Goal: Transaction & Acquisition: Purchase product/service

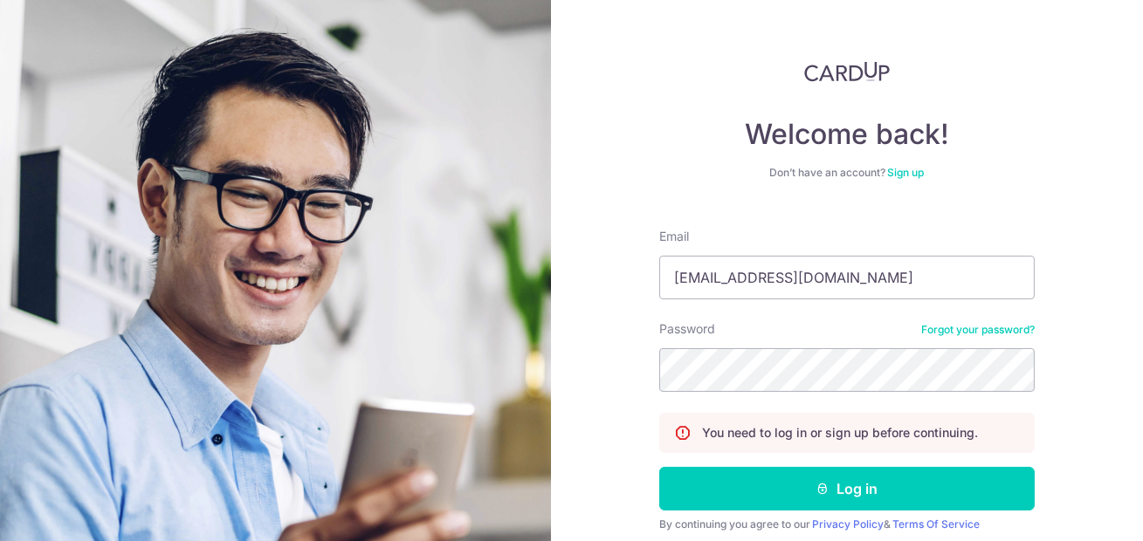
click at [659, 467] on button "Log in" at bounding box center [846, 489] width 375 height 44
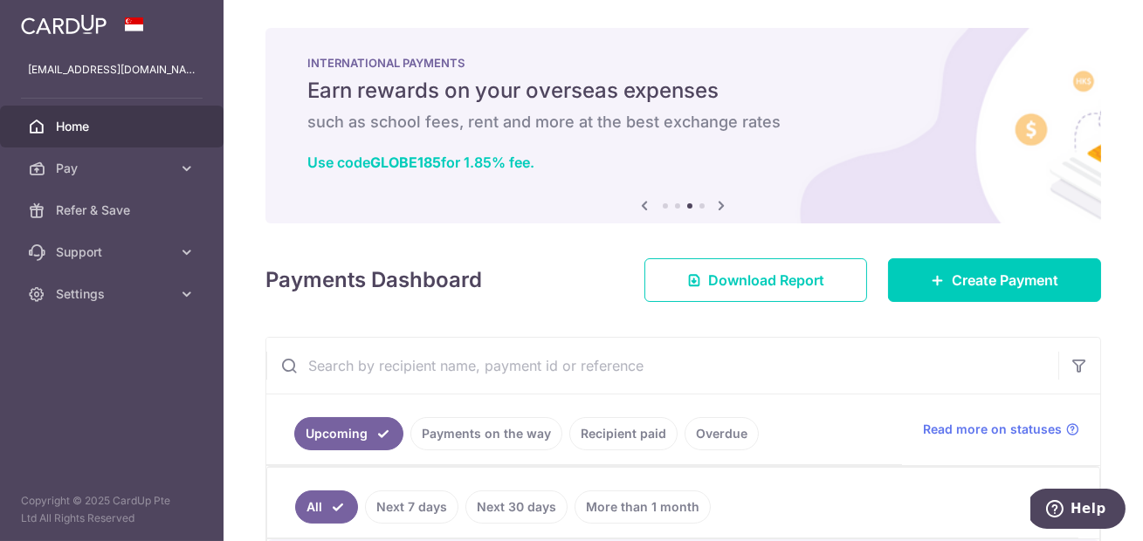
click at [649, 202] on icon at bounding box center [645, 206] width 21 height 22
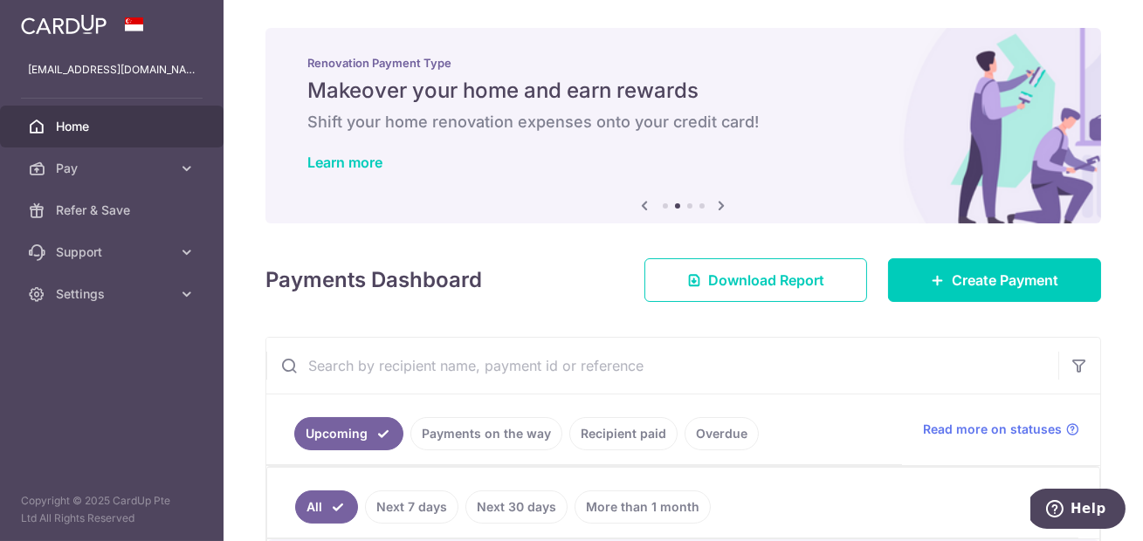
click at [726, 204] on icon at bounding box center [722, 206] width 21 height 22
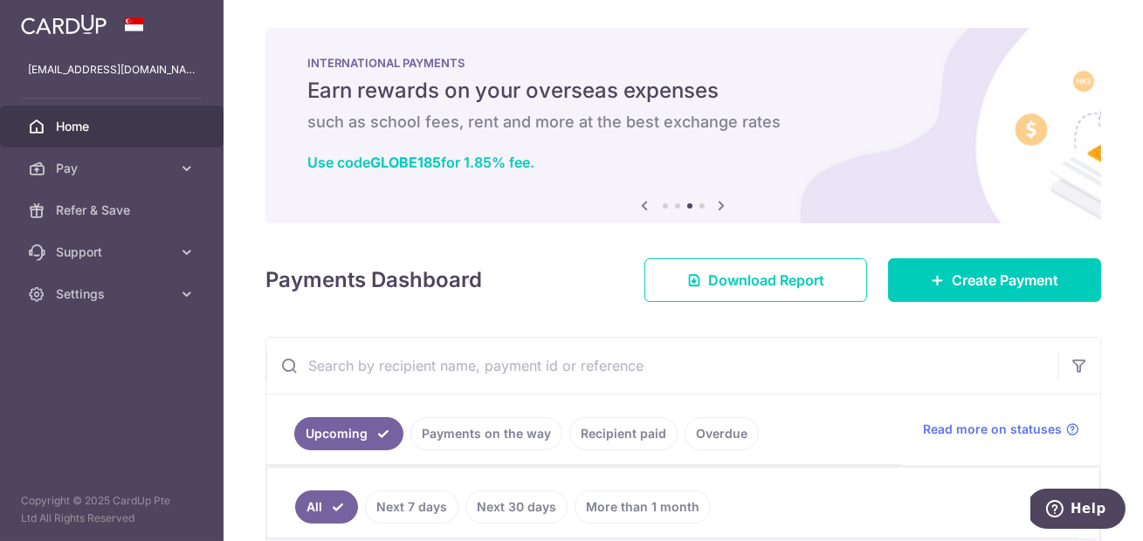
click at [726, 204] on icon at bounding box center [722, 206] width 21 height 22
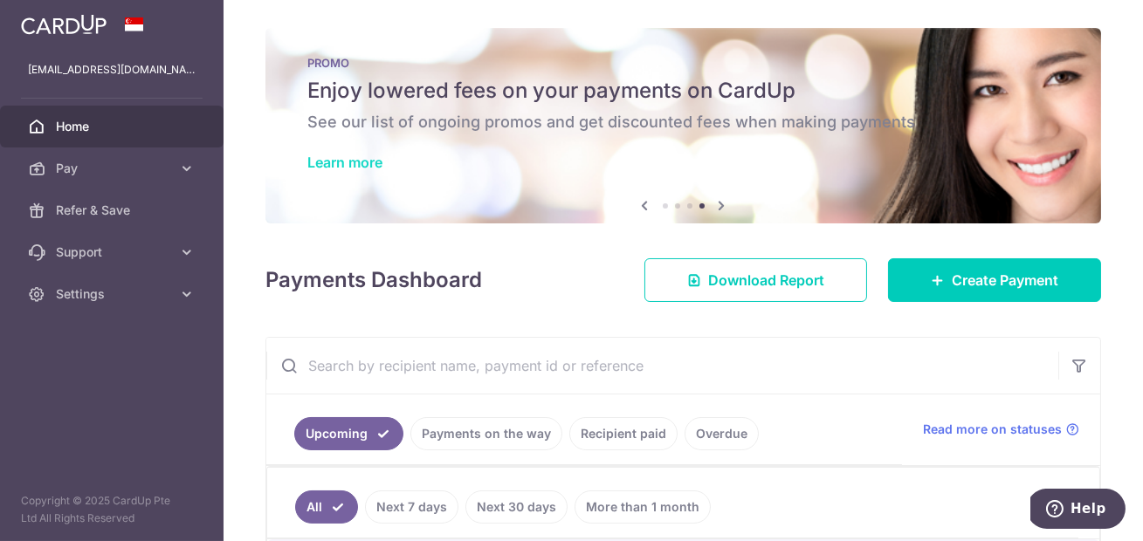
click at [354, 161] on link "Learn more" at bounding box center [344, 162] width 75 height 17
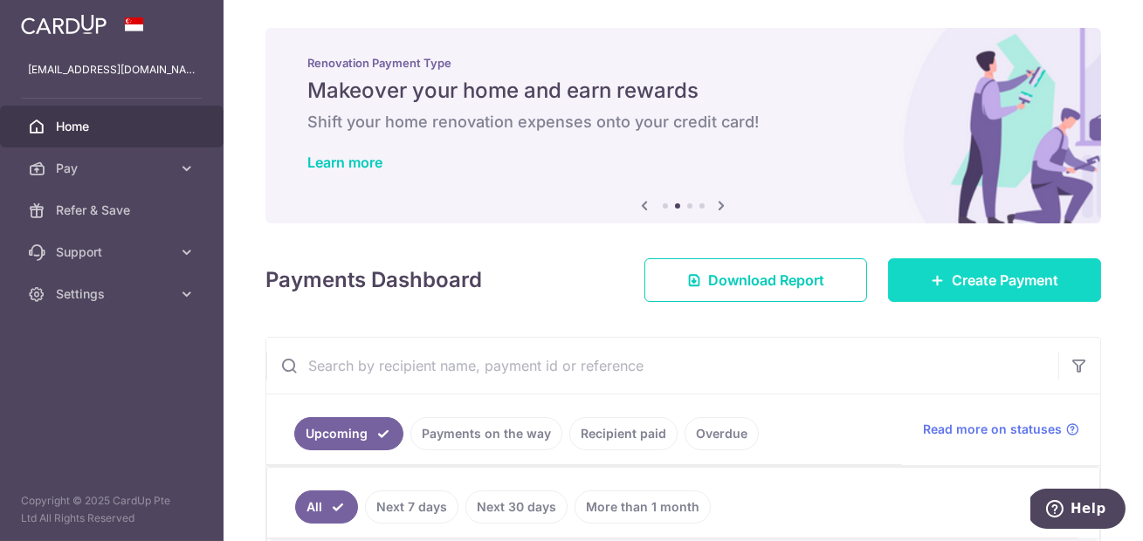
click at [953, 281] on span "Create Payment" at bounding box center [1005, 280] width 107 height 21
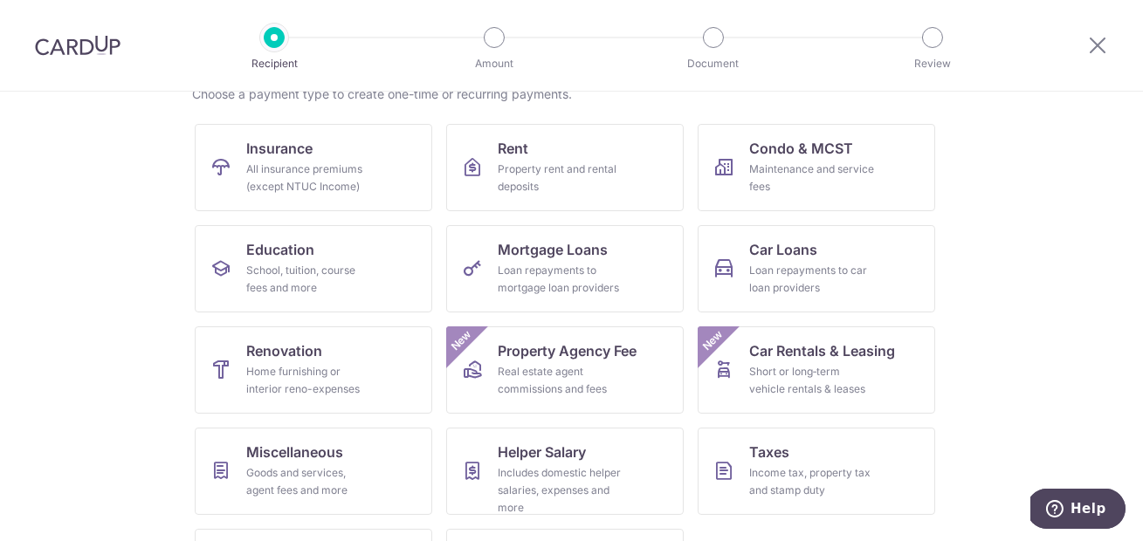
scroll to position [140, 0]
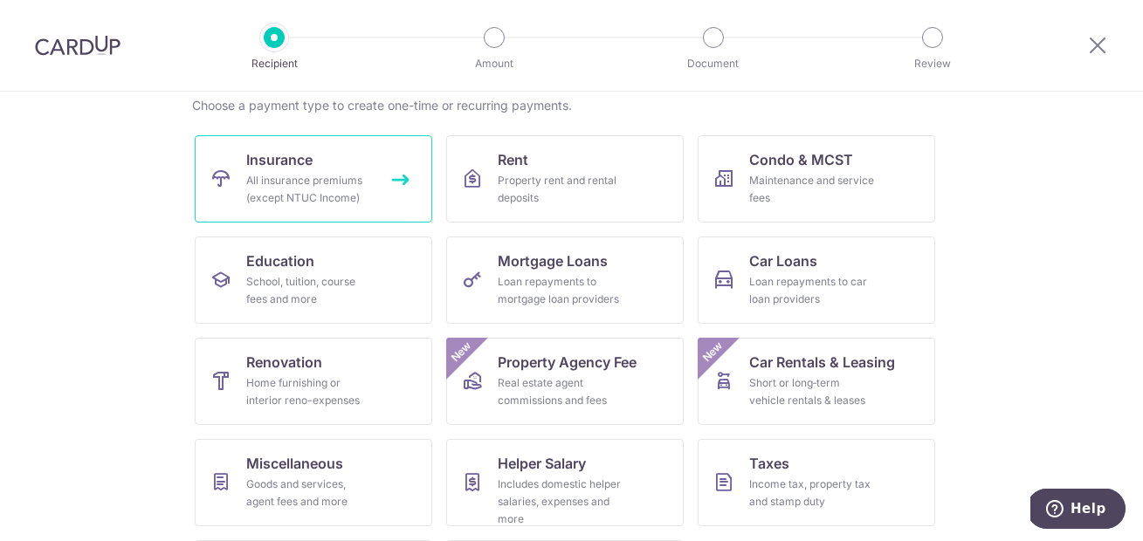
click at [349, 165] on link "Insurance All insurance premiums (except NTUC Income)" at bounding box center [313, 178] width 237 height 87
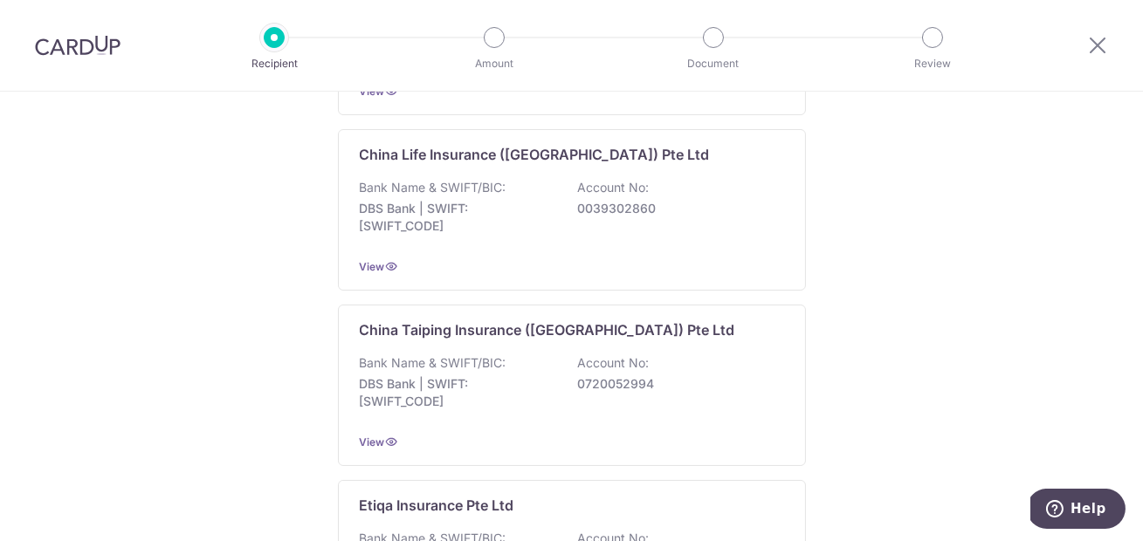
scroll to position [678, 0]
click at [78, 32] on div at bounding box center [77, 45] width 155 height 91
click at [86, 45] on img at bounding box center [78, 45] width 86 height 21
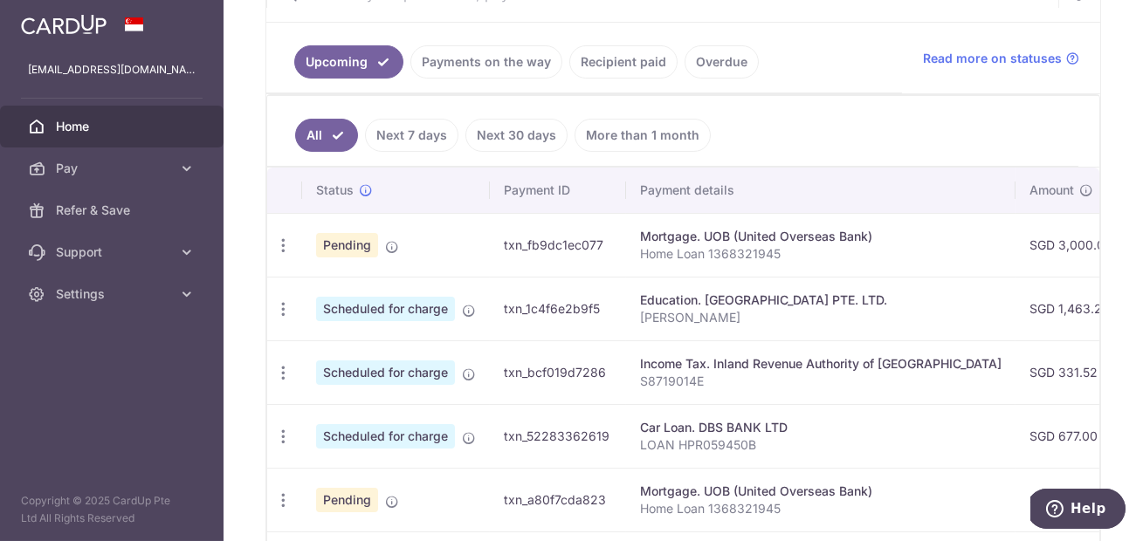
scroll to position [335, 0]
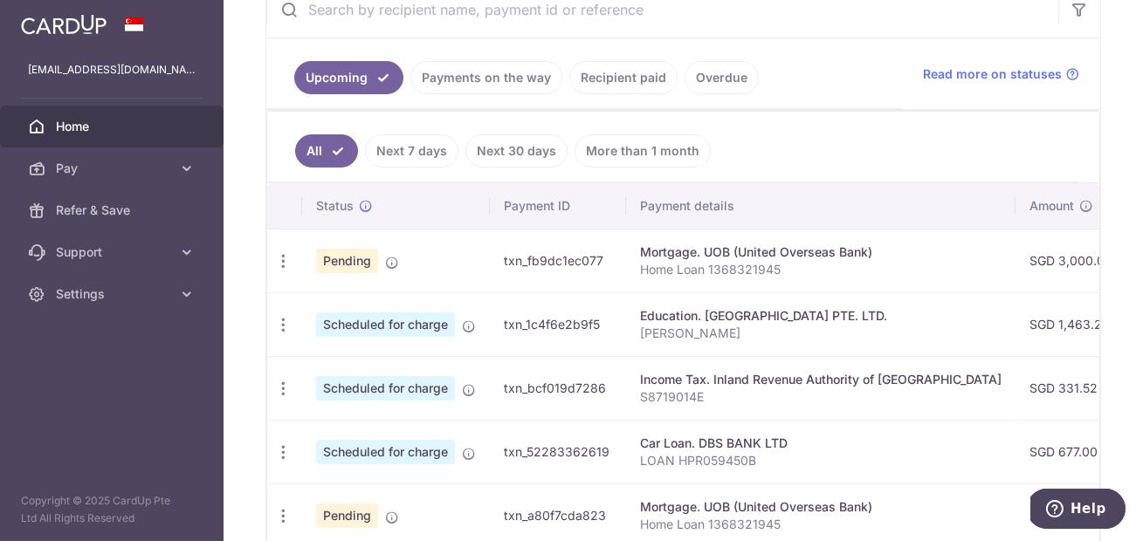
click at [626, 73] on link "Recipient paid" at bounding box center [623, 77] width 108 height 33
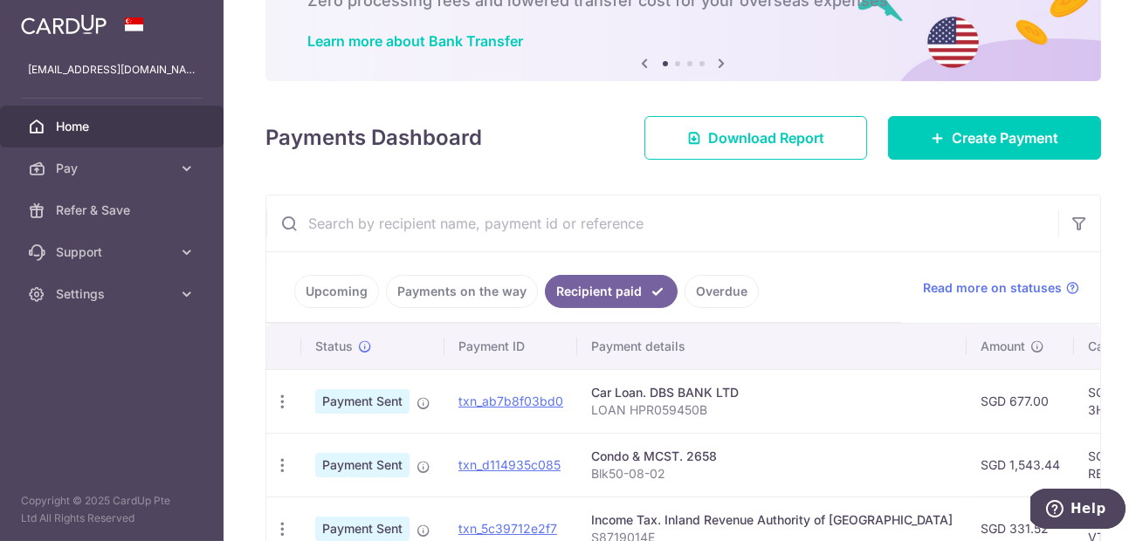
scroll to position [224, 0]
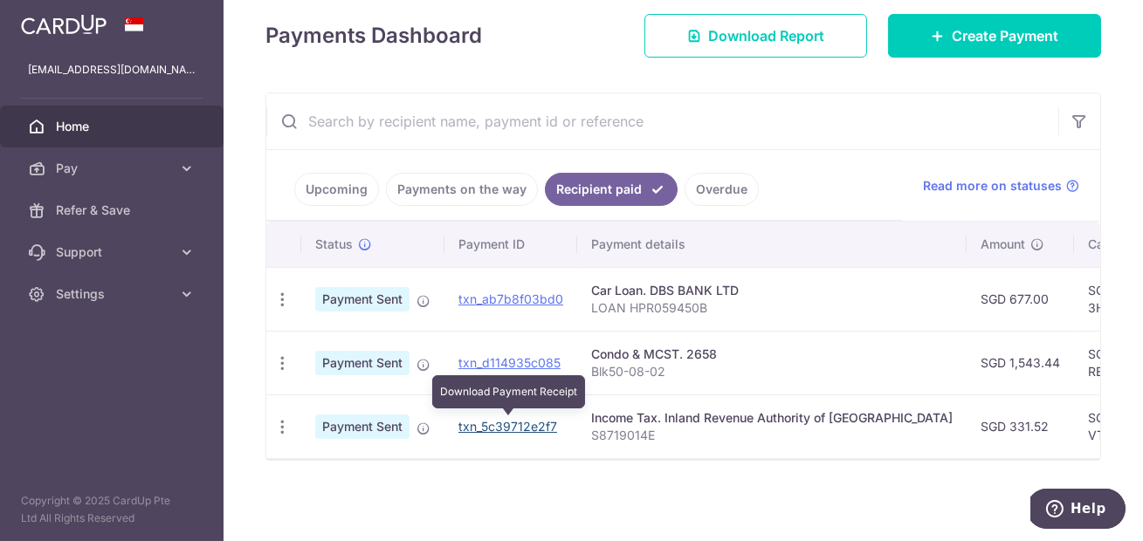
click at [492, 424] on link "txn_5c39712e2f7" at bounding box center [507, 426] width 99 height 15
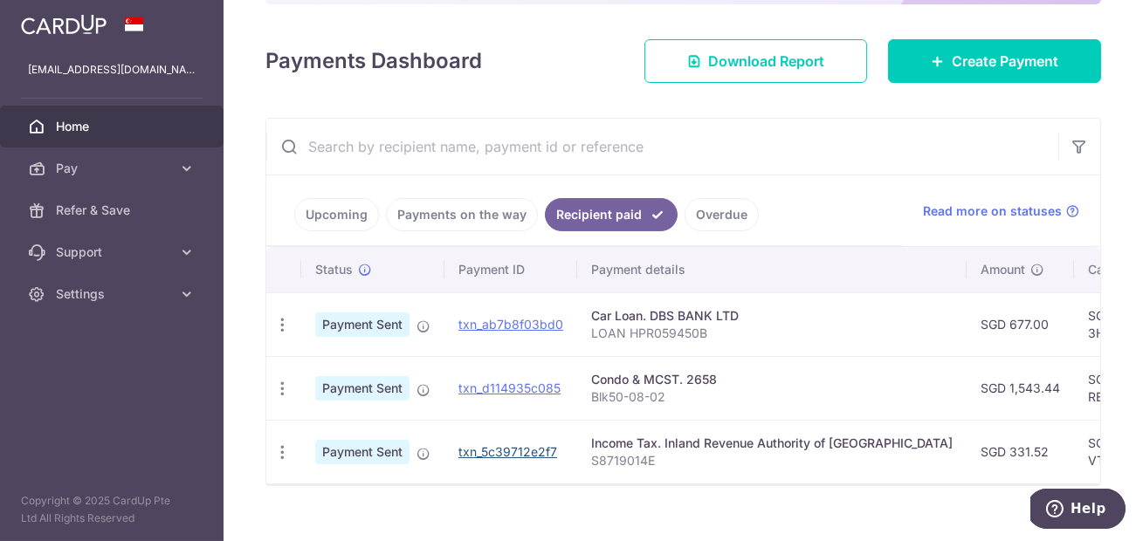
scroll to position [206, 0]
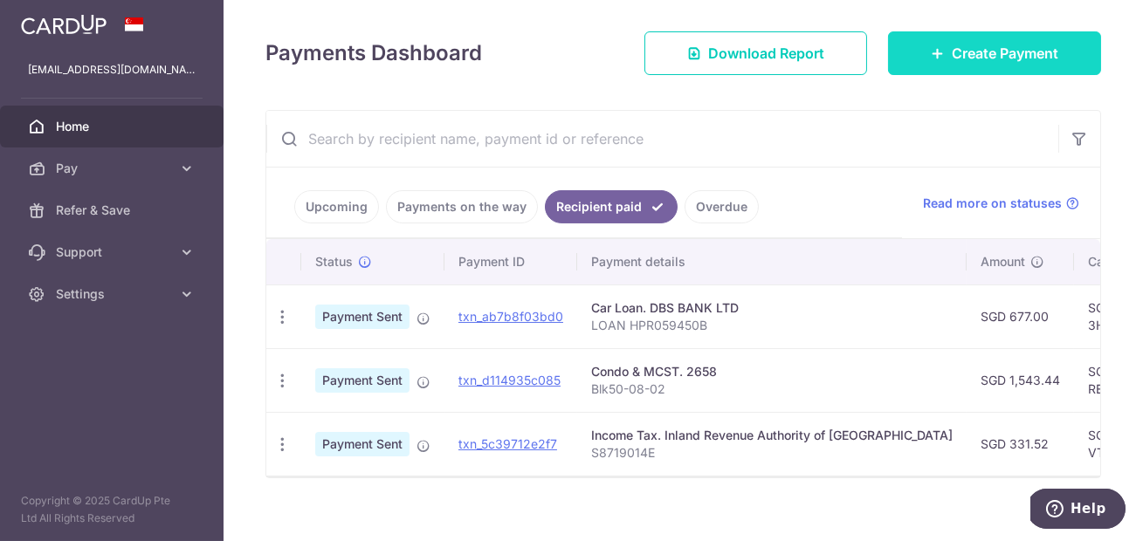
click at [960, 45] on span "Create Payment" at bounding box center [1005, 53] width 107 height 21
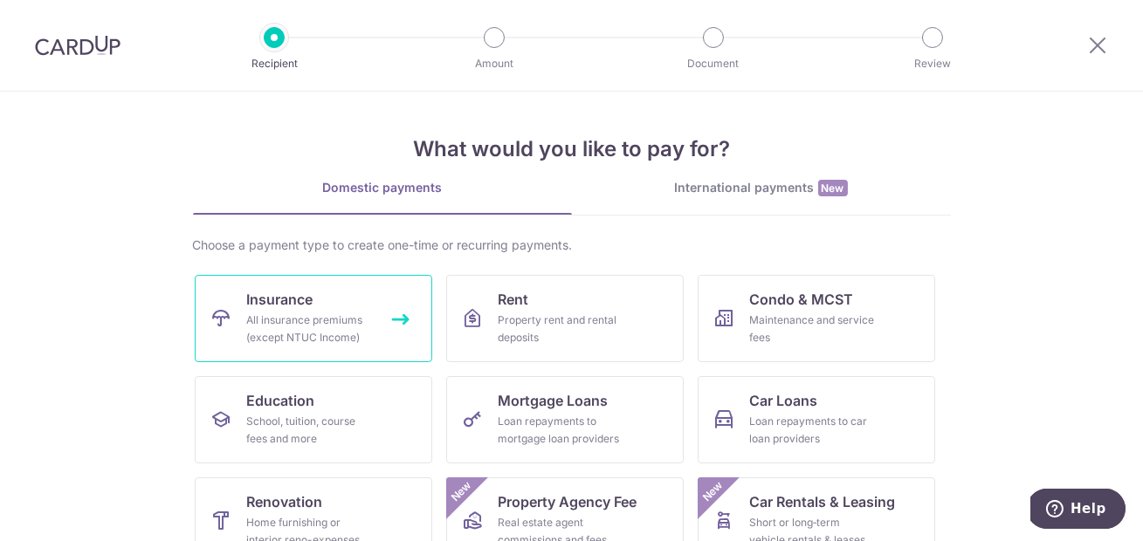
click at [343, 315] on div "All insurance premiums (except NTUC Income)" at bounding box center [310, 329] width 126 height 35
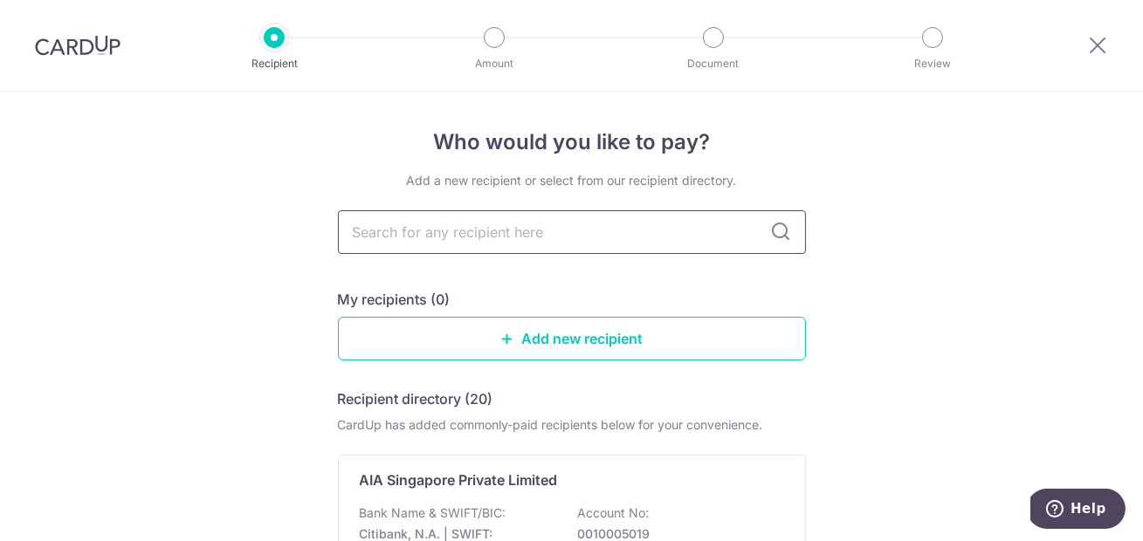
click at [502, 243] on input "text" at bounding box center [572, 232] width 468 height 44
type input "HL Assurance"
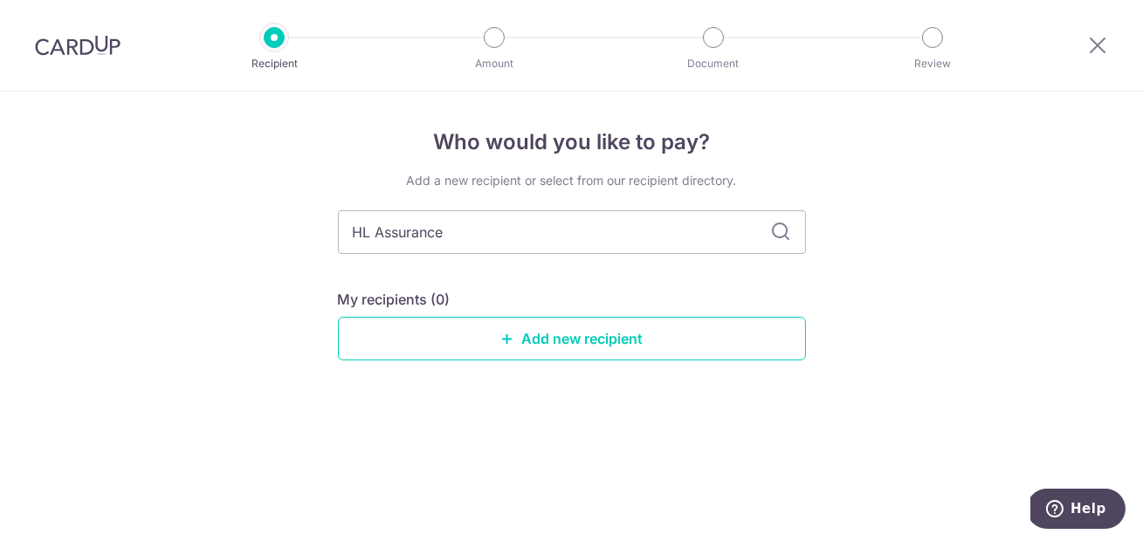
click at [788, 235] on icon at bounding box center [781, 232] width 21 height 21
click at [588, 334] on link "Add new recipient" at bounding box center [572, 339] width 468 height 44
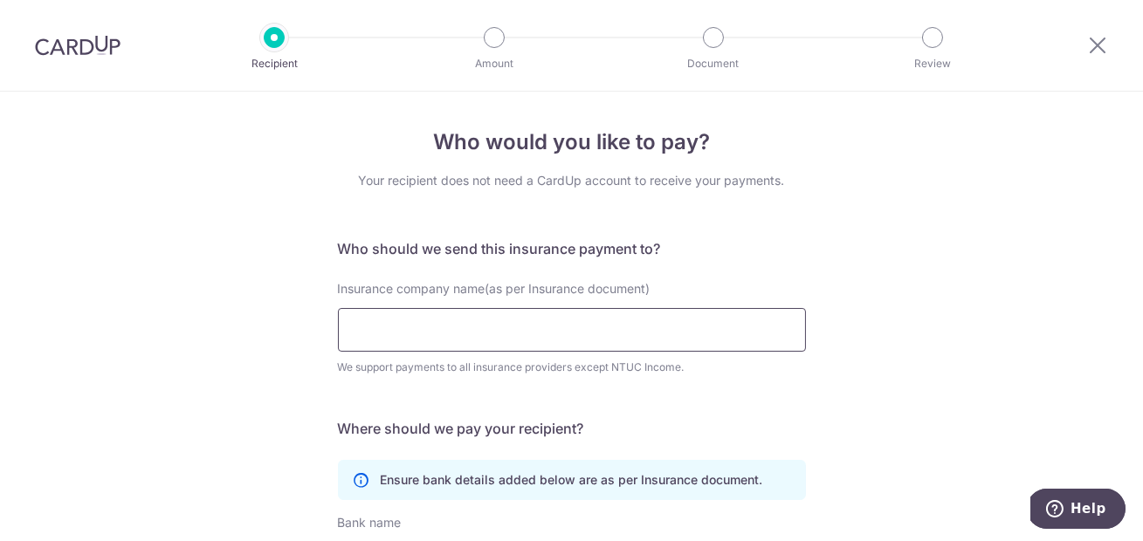
click at [588, 334] on input "Insurance company name(as per Insurance document)" at bounding box center [572, 330] width 468 height 44
type input "HL Assurance"
click at [829, 271] on div "Who would you like to pay? Your recipient does not need a CardUp account to rec…" at bounding box center [571, 473] width 1143 height 763
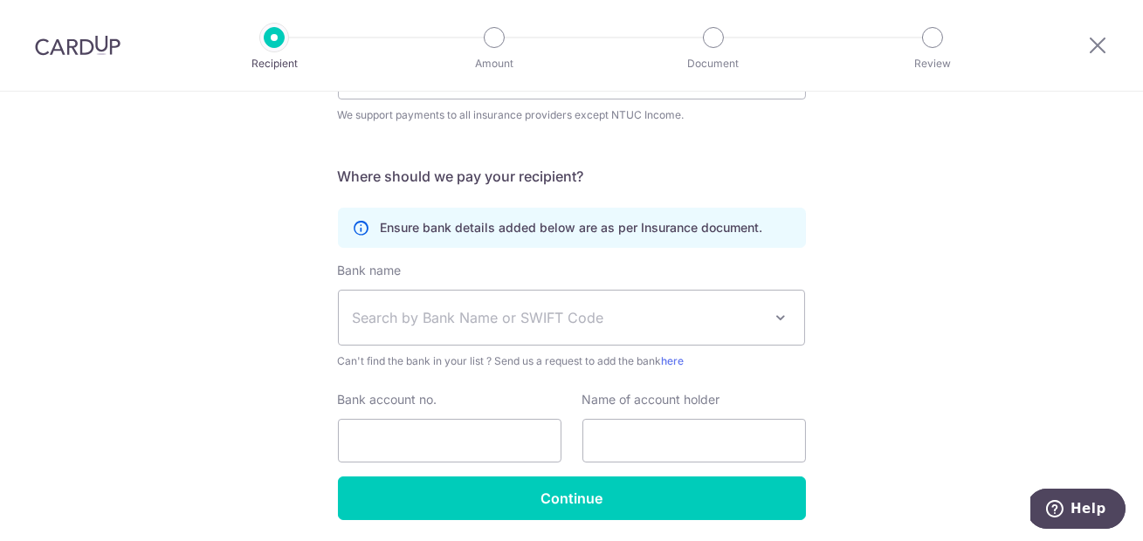
scroll to position [267, 0]
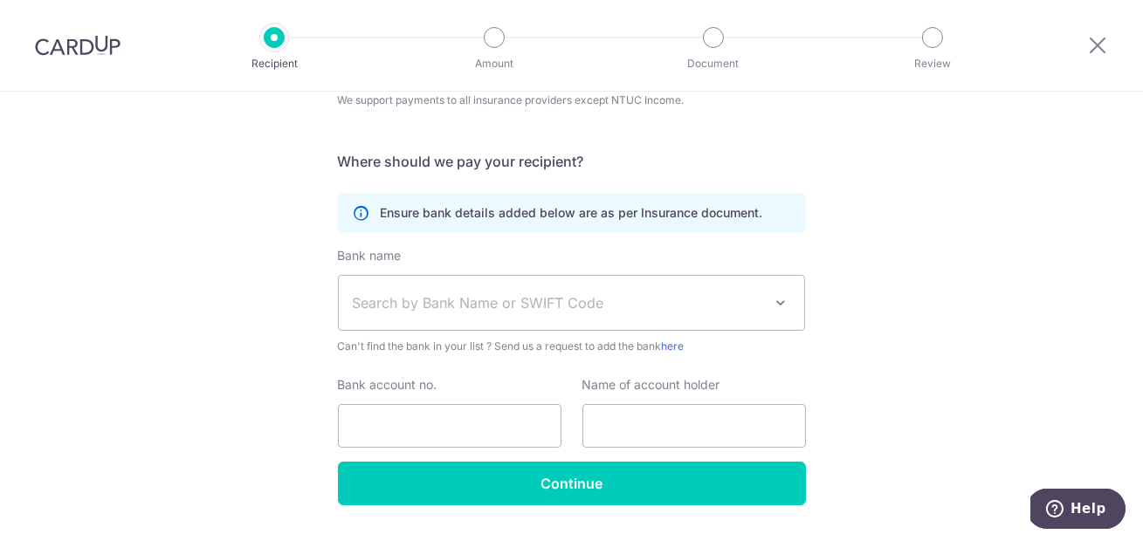
click at [772, 308] on span at bounding box center [780, 303] width 21 height 21
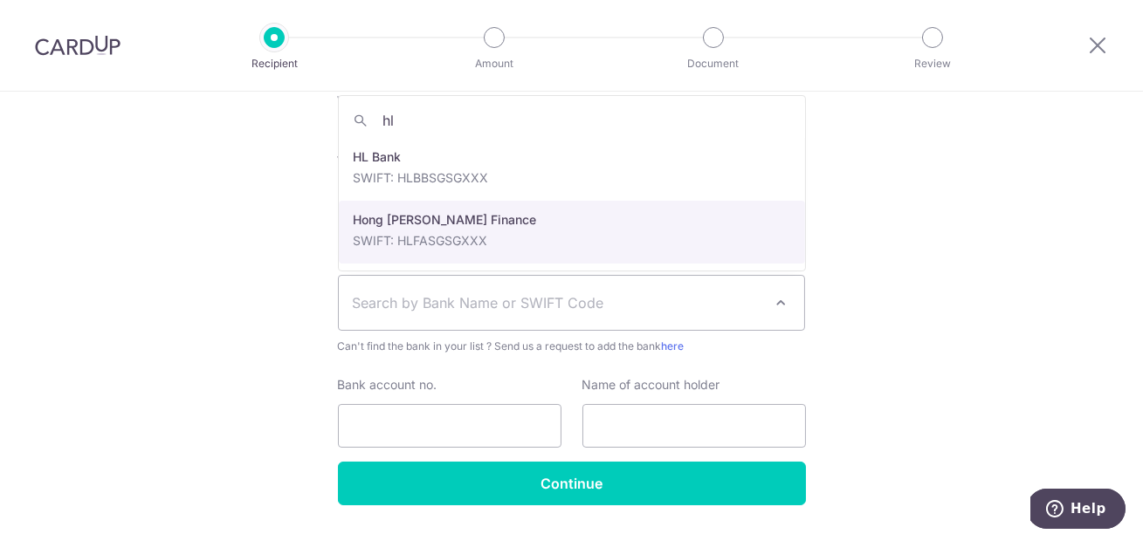
type input "h"
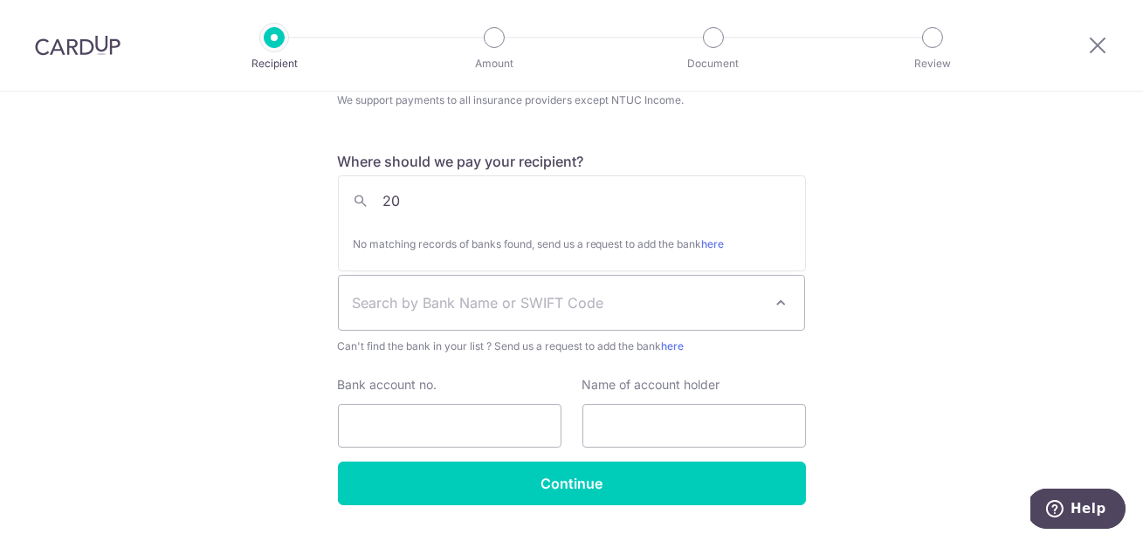
type input "2"
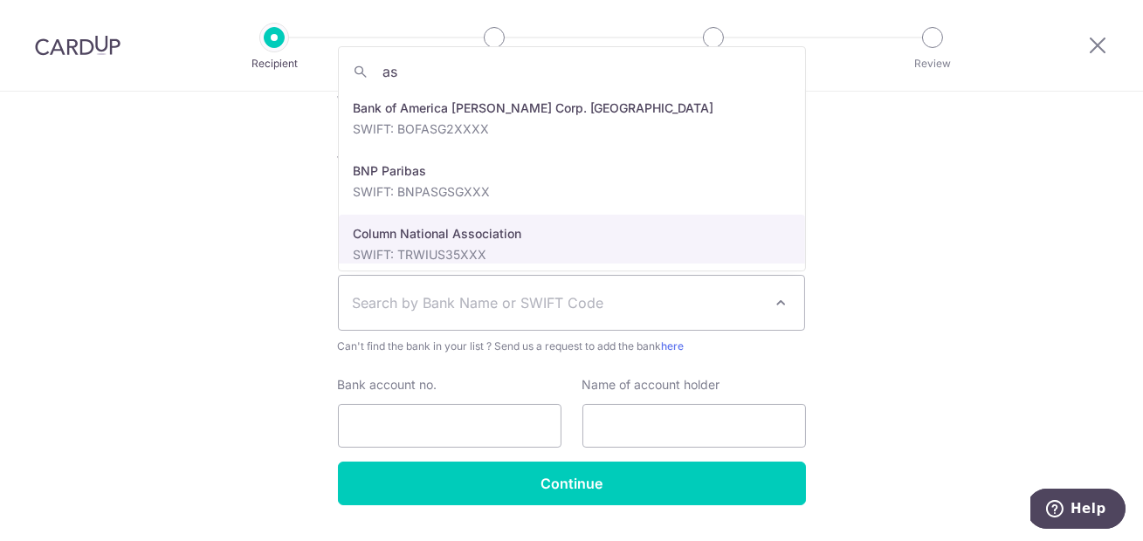
type input "a"
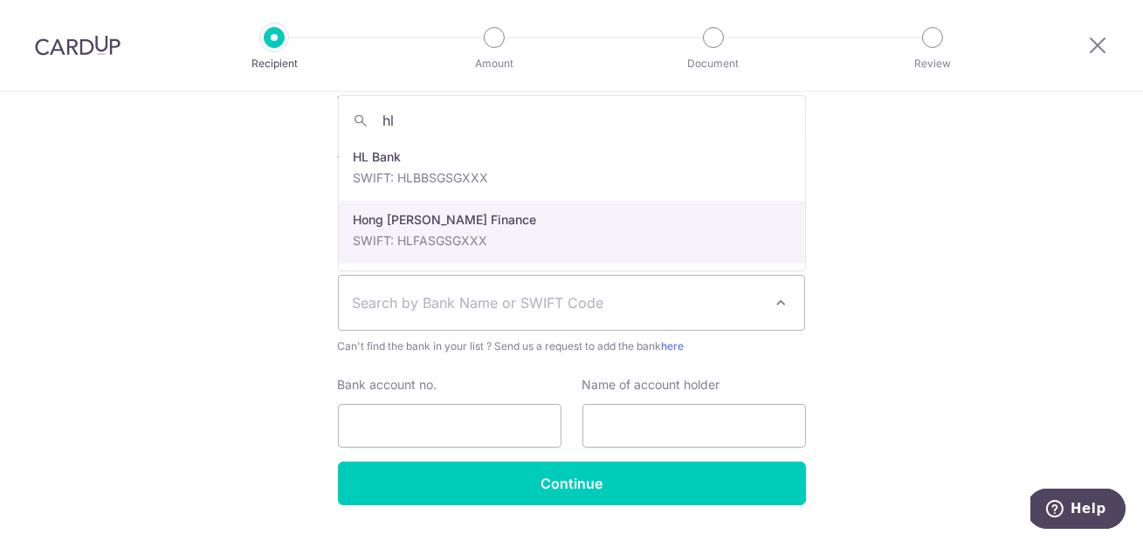
type input "hl"
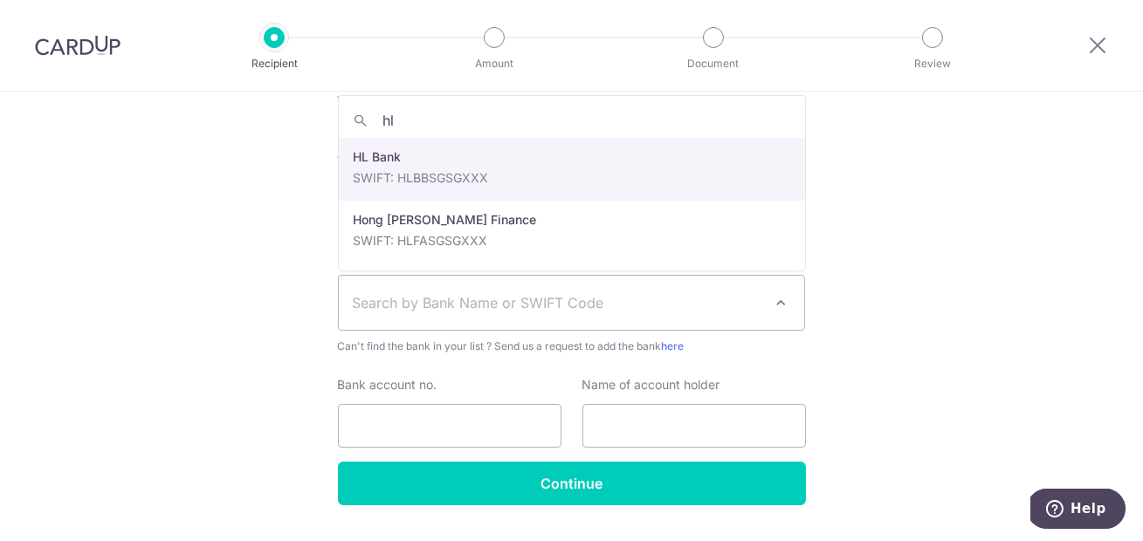
click at [455, 174] on form "Who should we send this insurance payment to? Insurance company name(as per Ins…" at bounding box center [572, 238] width 468 height 534
select select "23"
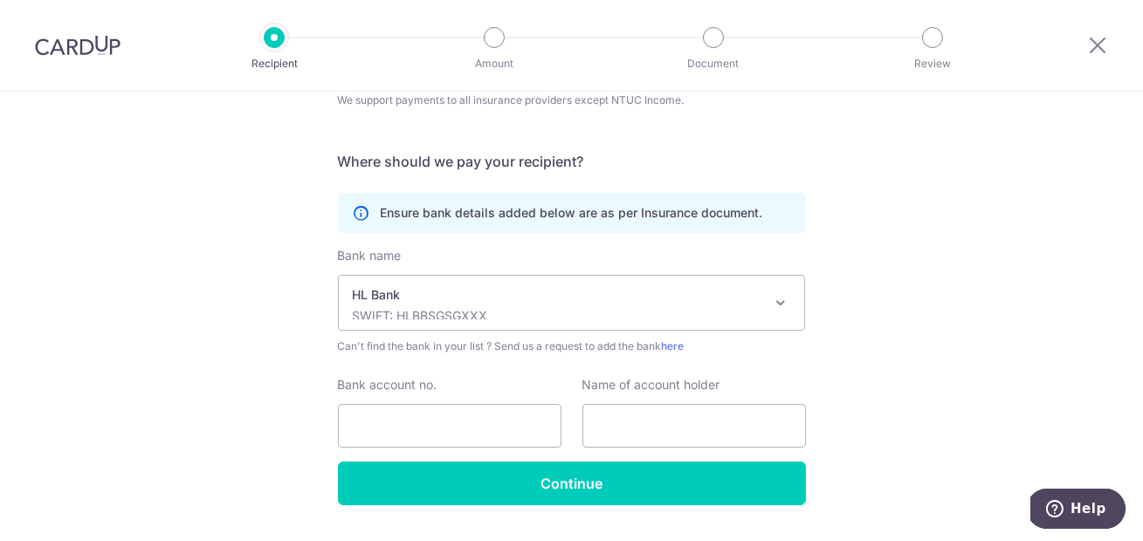
click at [231, 241] on div "Who would you like to pay? Your recipient does not need a CardUp account to rec…" at bounding box center [571, 205] width 1143 height 763
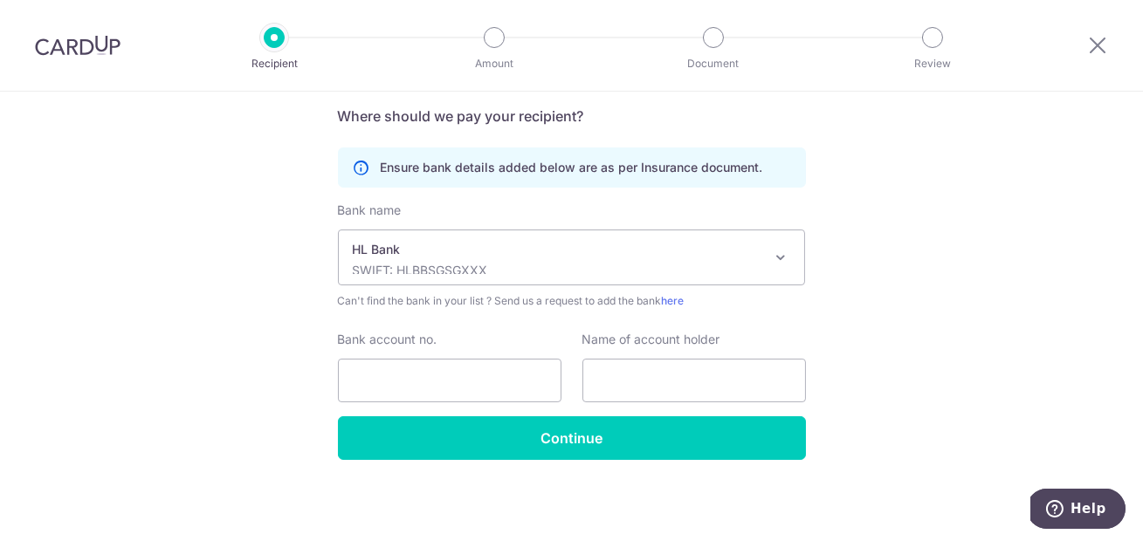
scroll to position [0, 0]
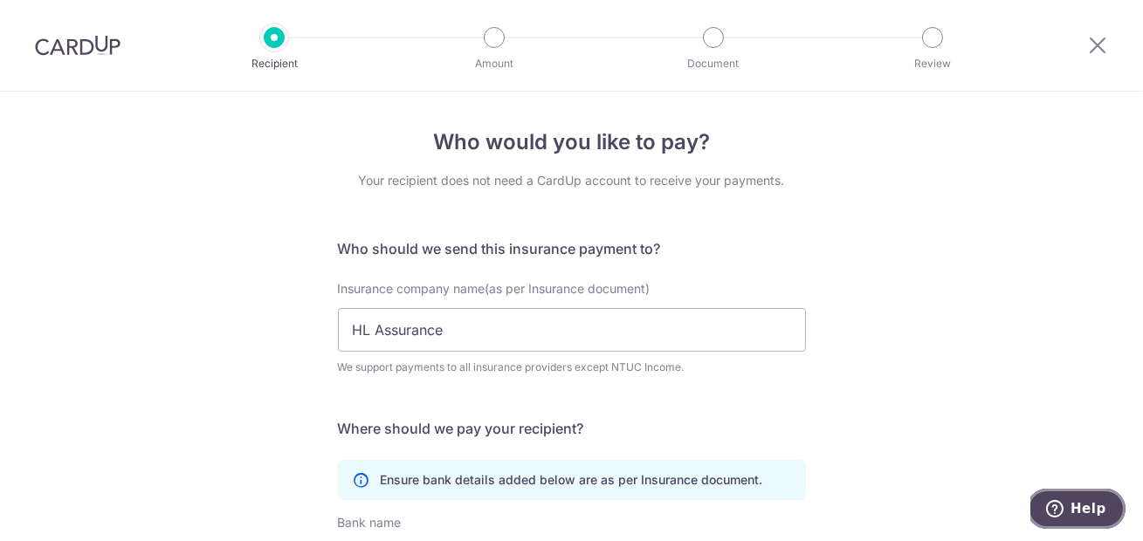
click at [1082, 512] on span "Help" at bounding box center [1088, 508] width 36 height 16
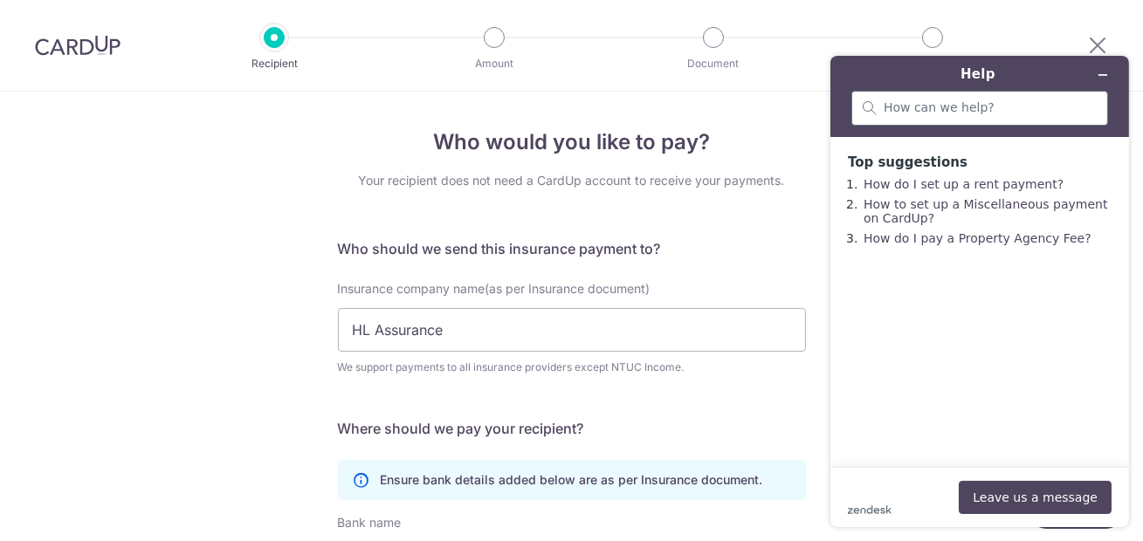
click at [923, 118] on div at bounding box center [978, 108] width 257 height 35
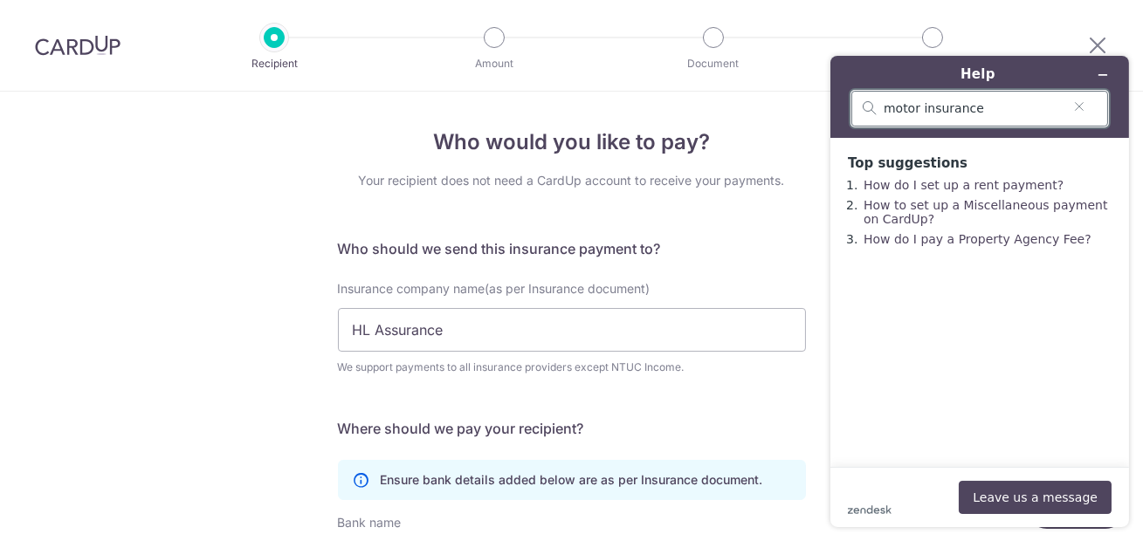
type input "motor insurance"
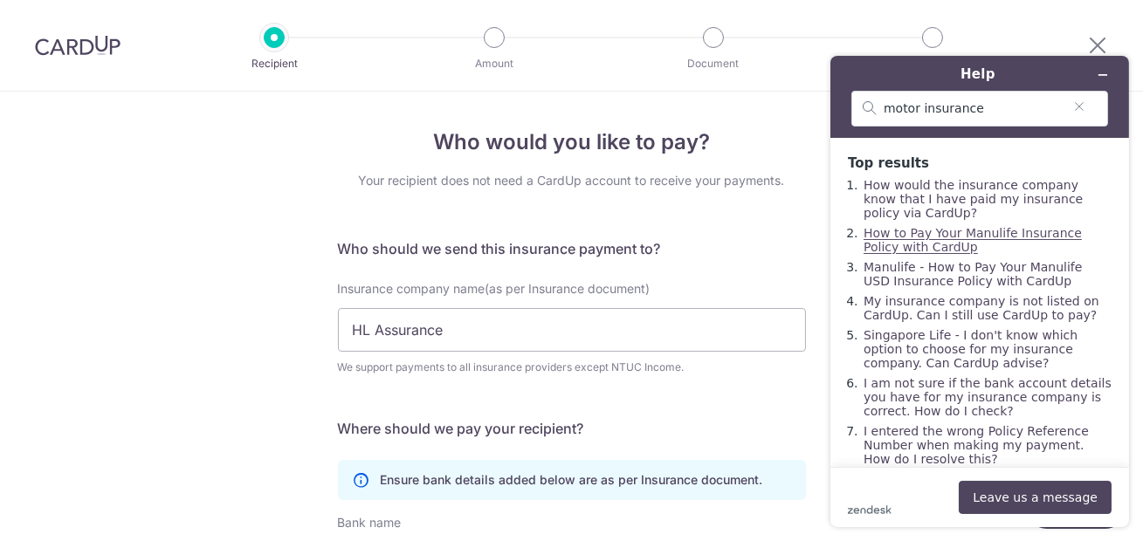
click at [925, 246] on link "How to Pay Your Manulife Insurance Policy with CardUp" at bounding box center [972, 240] width 218 height 28
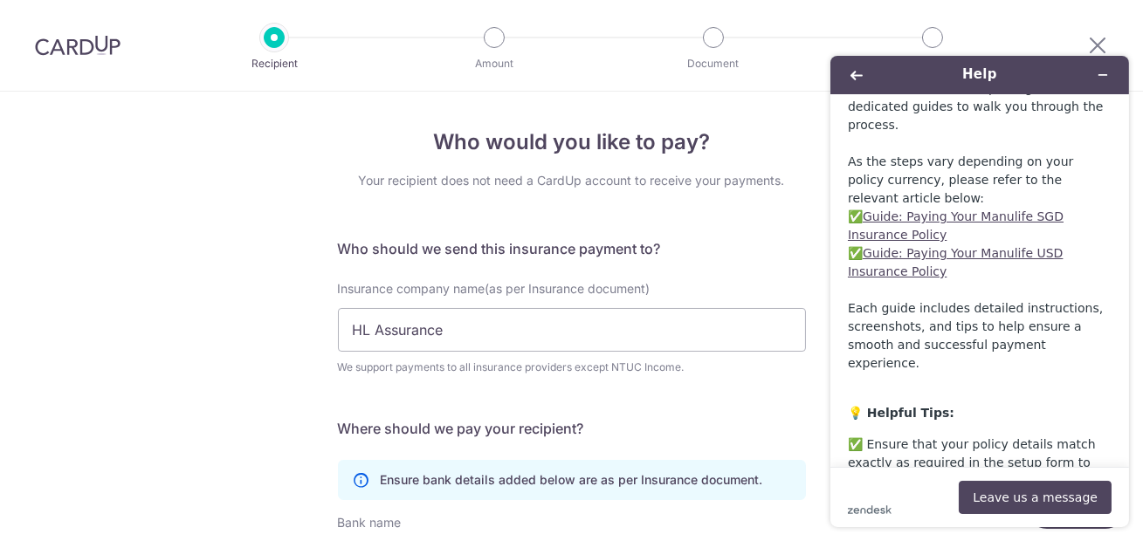
scroll to position [275, 0]
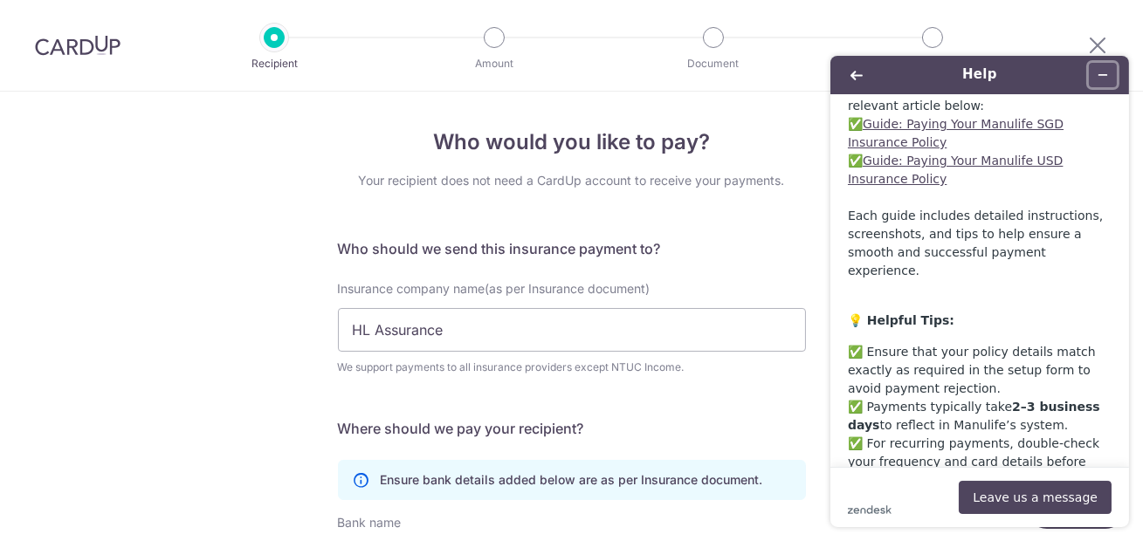
click at [1108, 72] on button "Minimise widget" at bounding box center [1102, 75] width 28 height 24
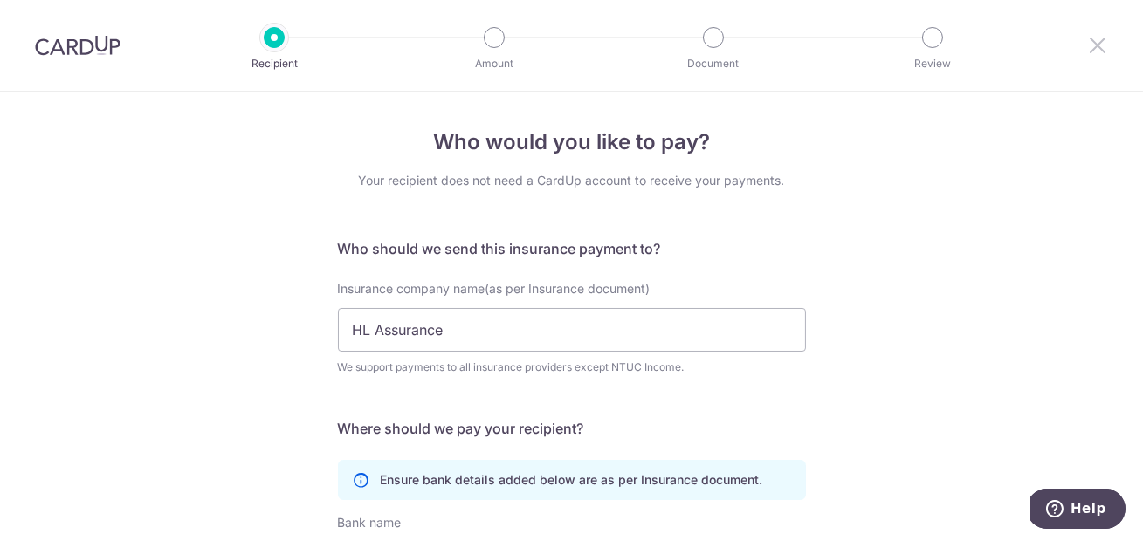
click at [1097, 45] on icon at bounding box center [1097, 45] width 21 height 22
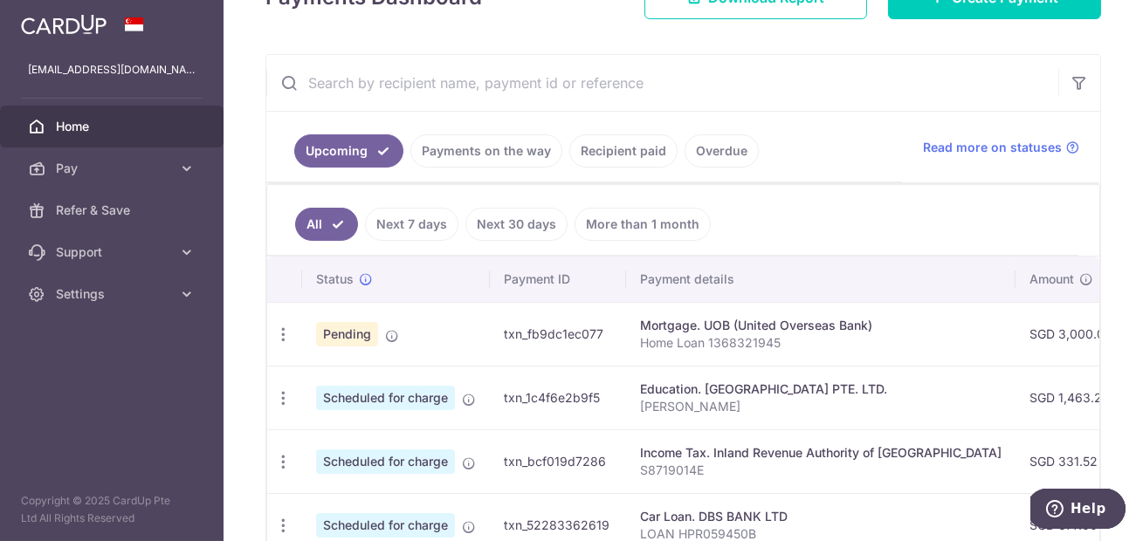
scroll to position [258, 0]
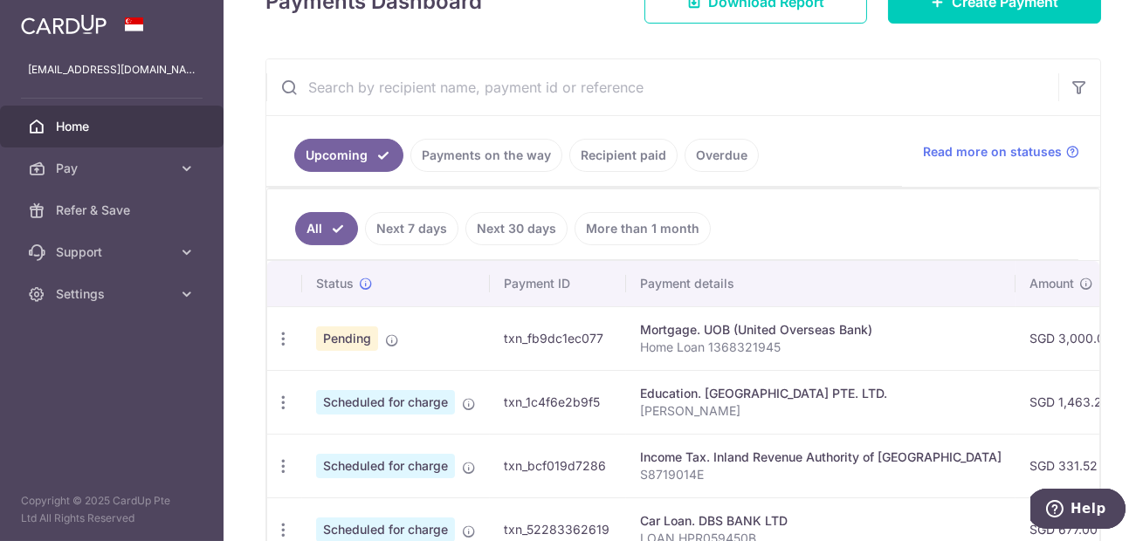
click at [626, 153] on link "Recipient paid" at bounding box center [623, 155] width 108 height 33
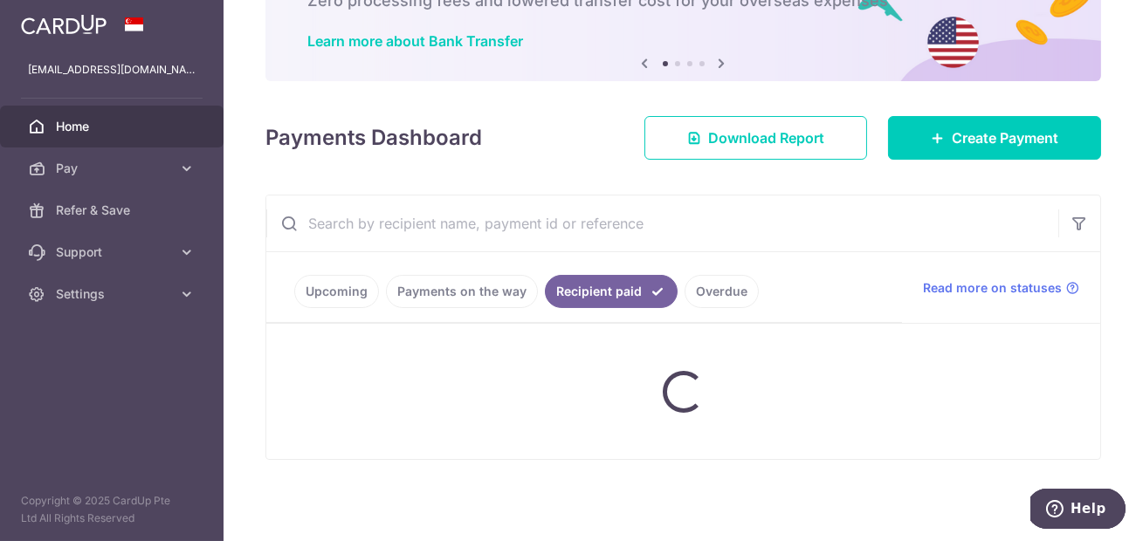
scroll to position [224, 0]
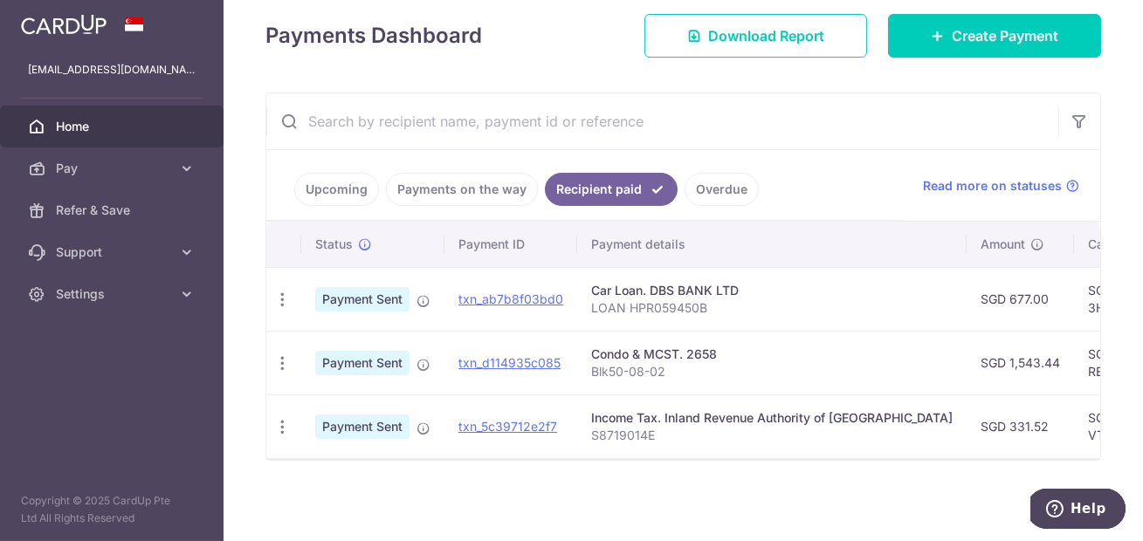
click at [355, 187] on link "Upcoming" at bounding box center [336, 189] width 85 height 33
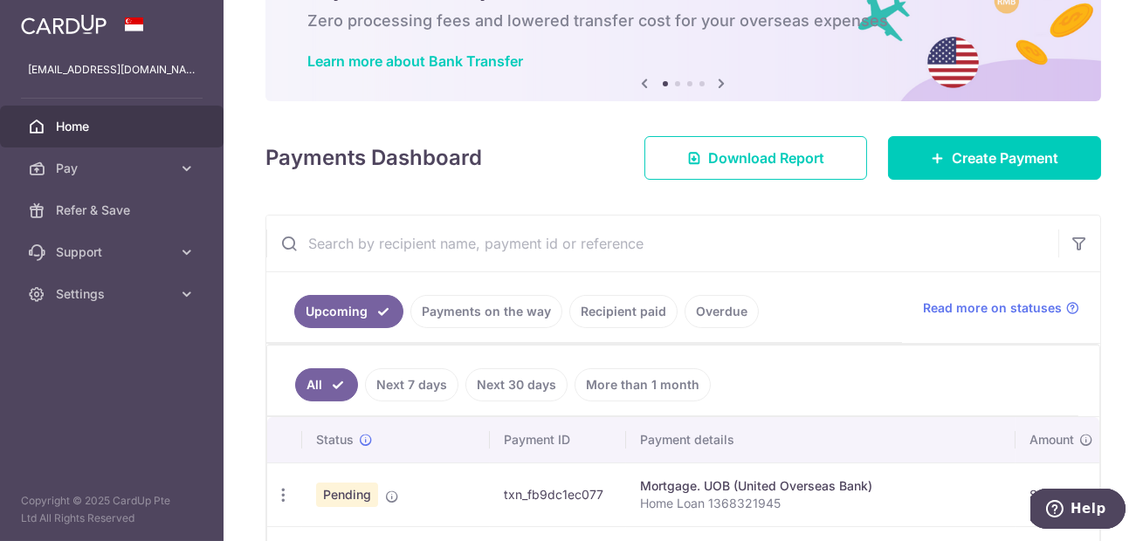
scroll to position [0, 0]
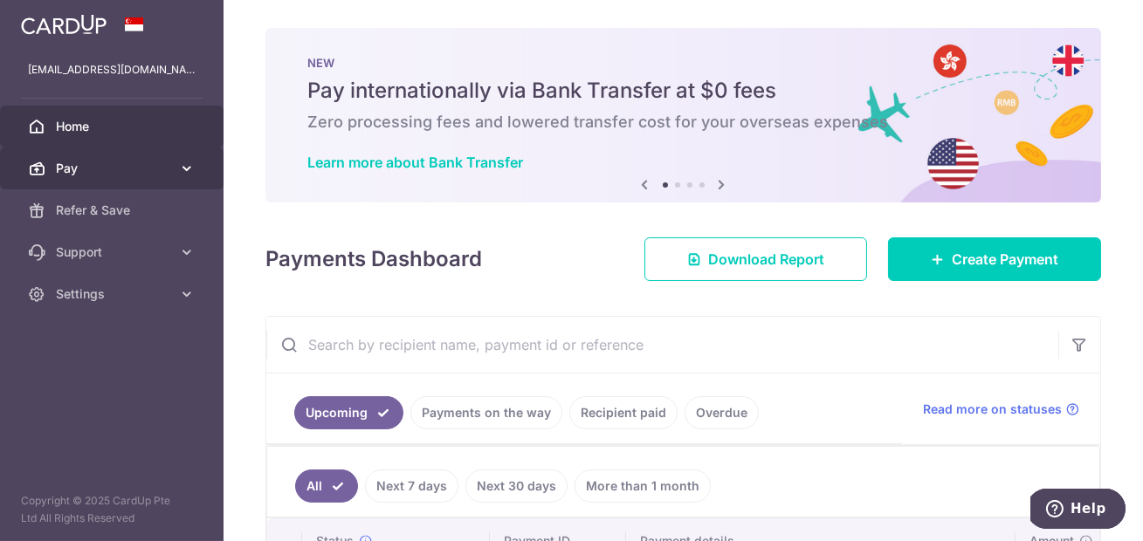
click at [176, 161] on link "Pay" at bounding box center [112, 169] width 224 height 42
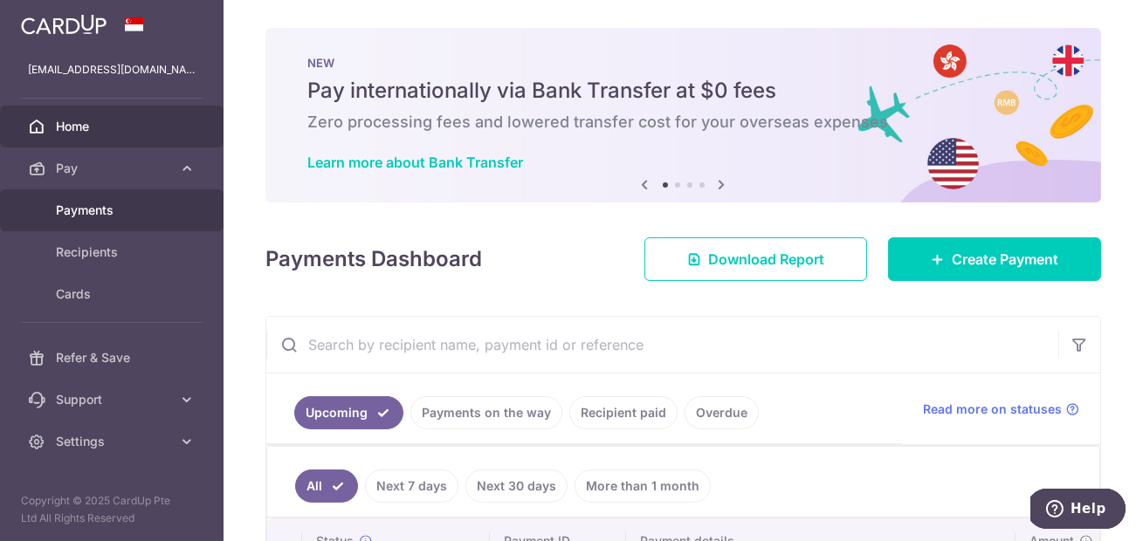
click at [116, 213] on span "Payments" at bounding box center [113, 210] width 115 height 17
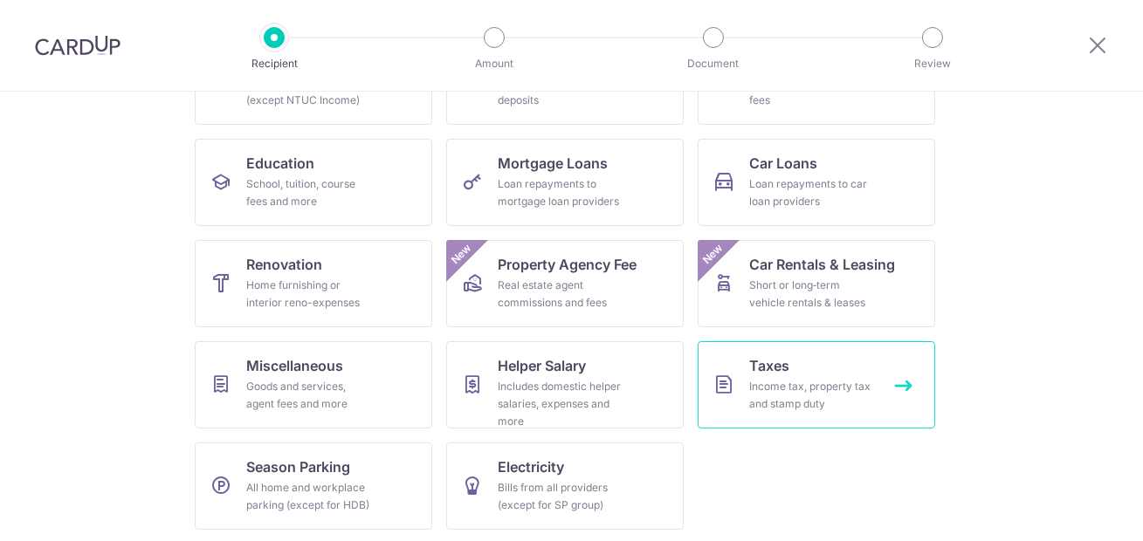
scroll to position [239, 0]
click at [812, 382] on div "Income tax, property tax and stamp duty" at bounding box center [813, 393] width 126 height 35
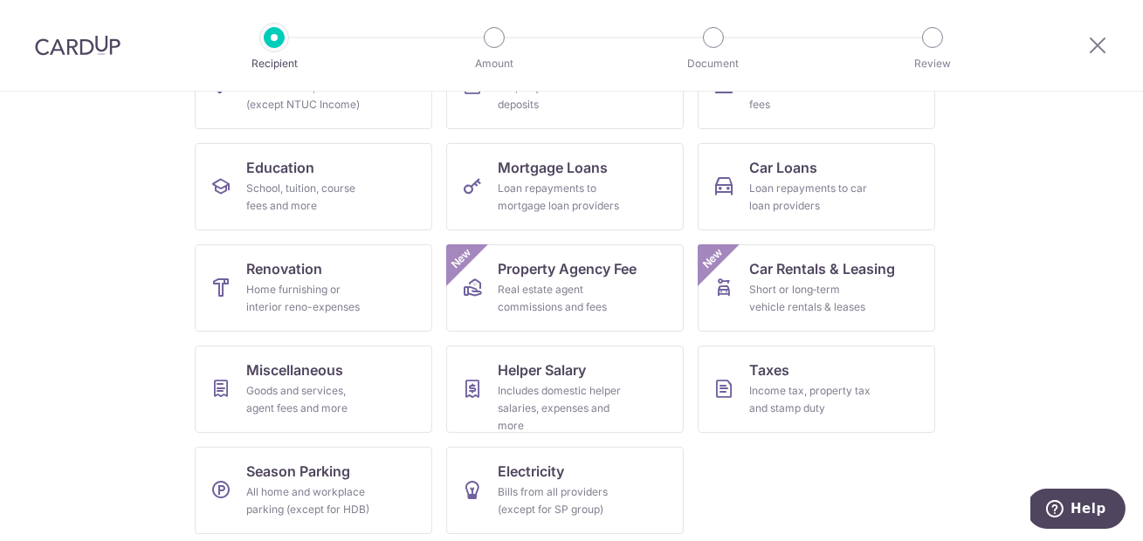
scroll to position [239, 0]
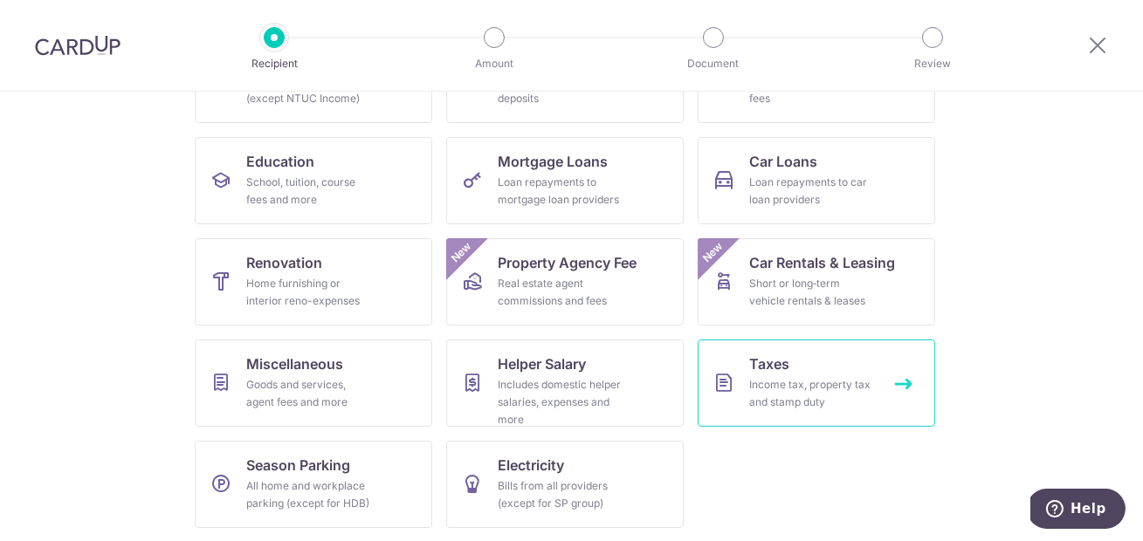
click at [795, 374] on link "Taxes Income tax, property tax and stamp duty" at bounding box center [816, 383] width 237 height 87
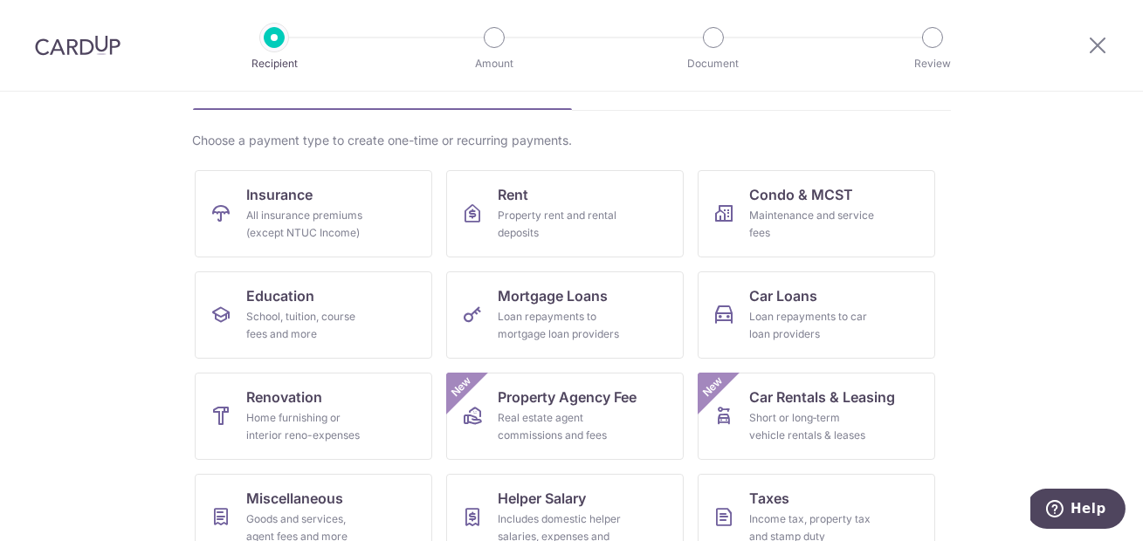
scroll to position [239, 0]
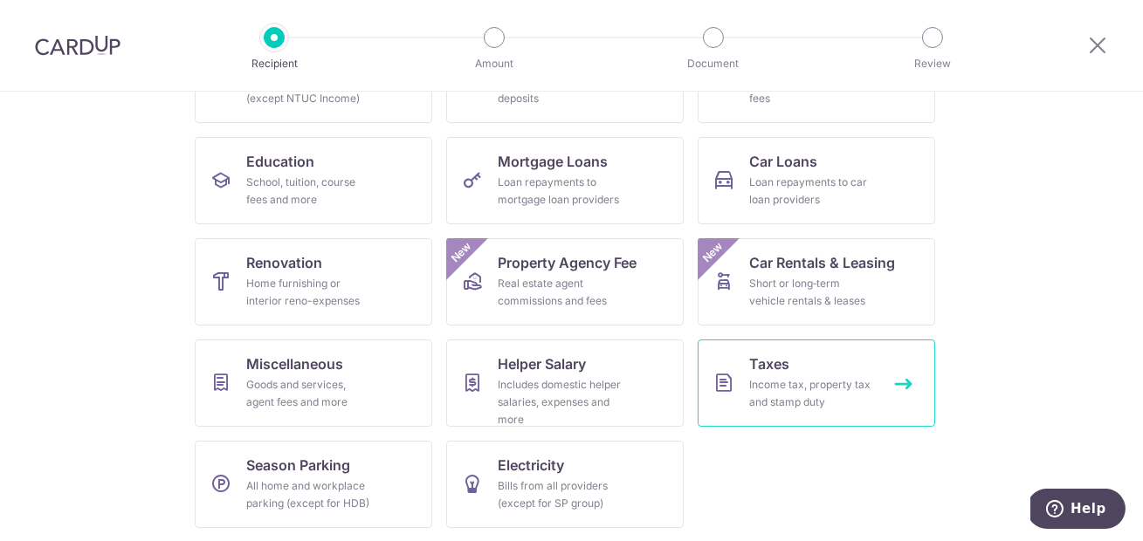
click at [803, 382] on div "Income tax, property tax and stamp duty" at bounding box center [813, 393] width 126 height 35
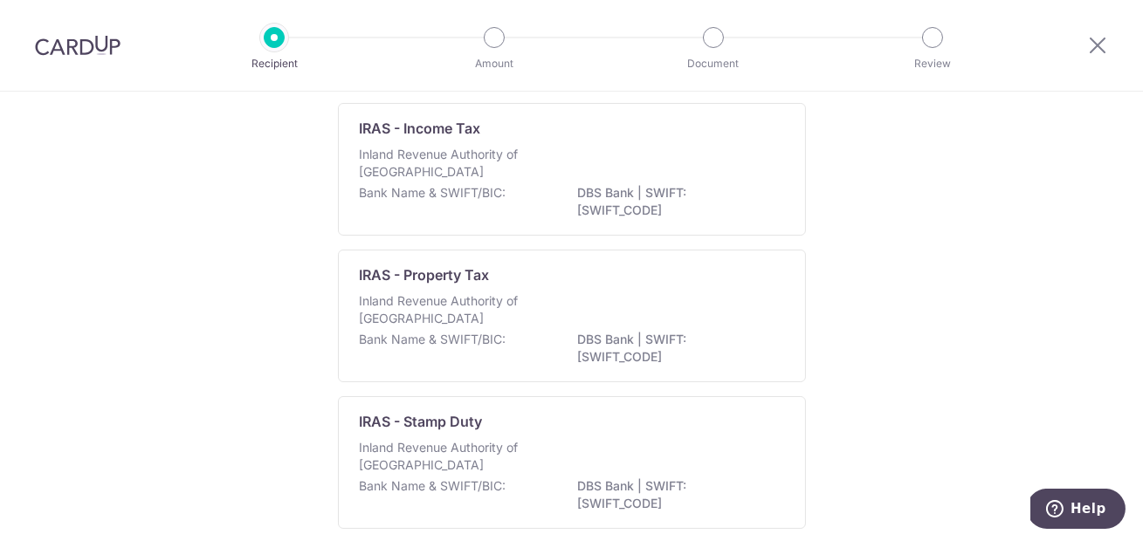
scroll to position [129, 0]
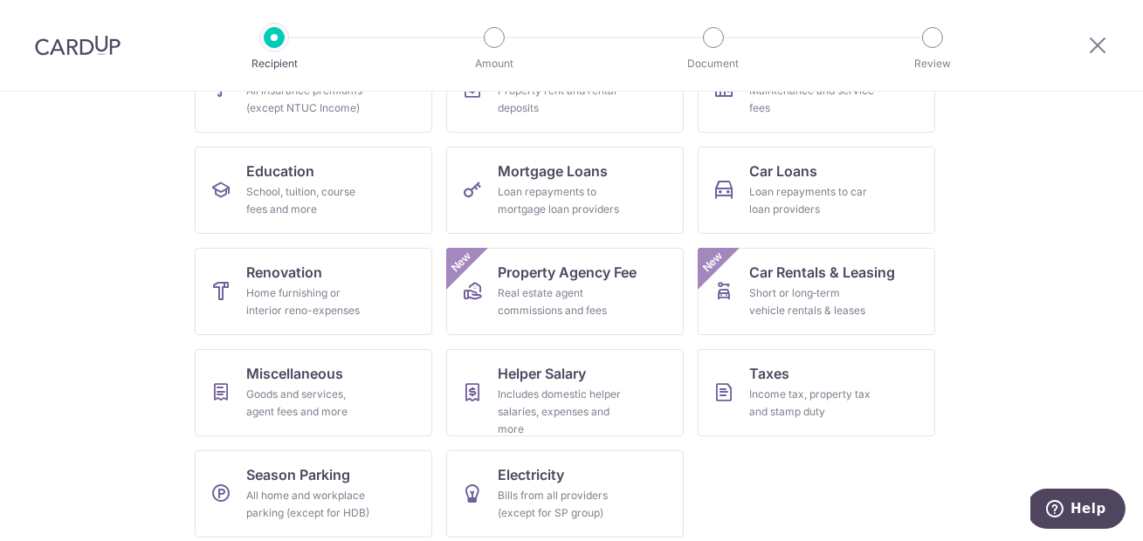
scroll to position [239, 0]
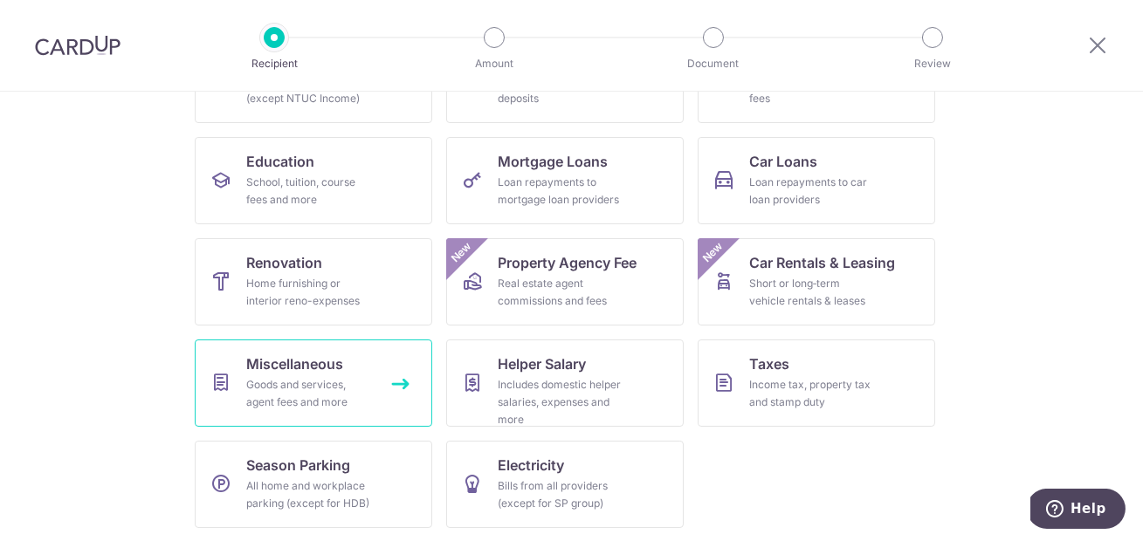
click at [359, 379] on div "Goods and services, agent fees and more" at bounding box center [310, 393] width 126 height 35
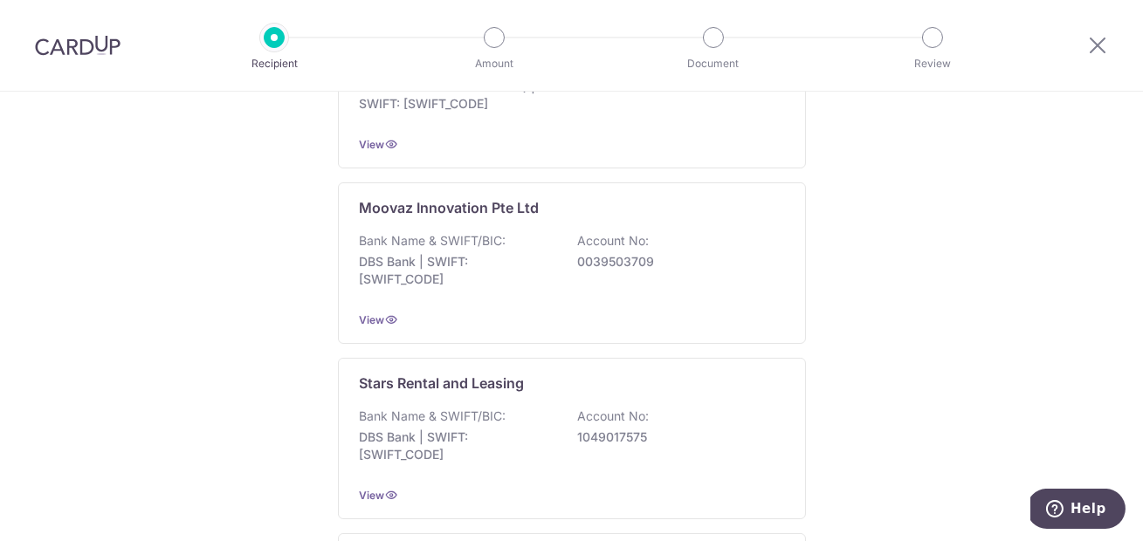
scroll to position [768, 0]
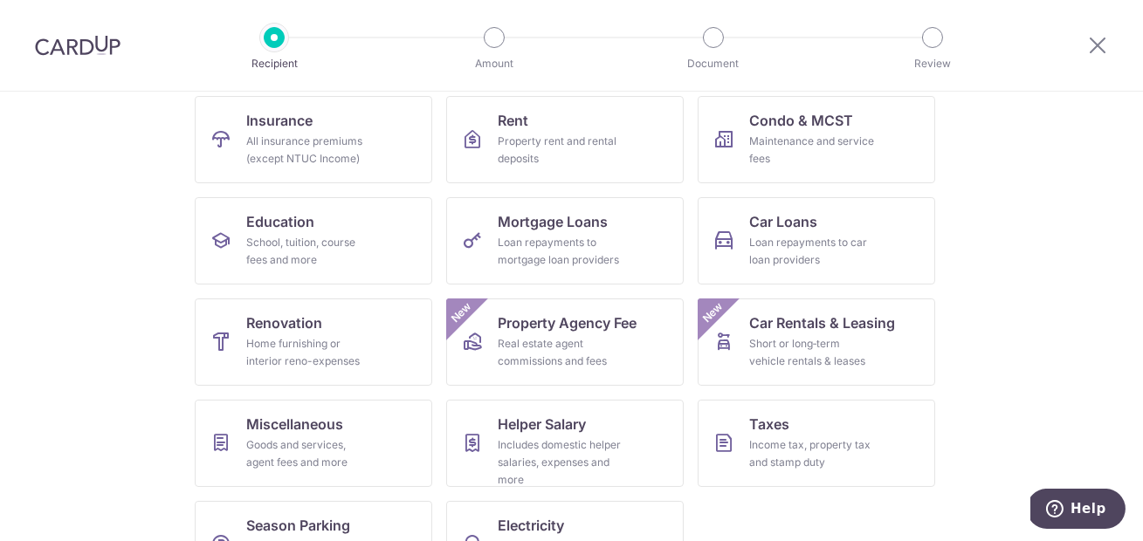
scroll to position [239, 0]
